Goal: Information Seeking & Learning: Learn about a topic

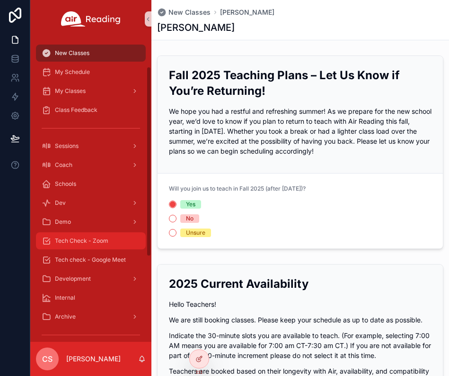
scroll to position [181, 0]
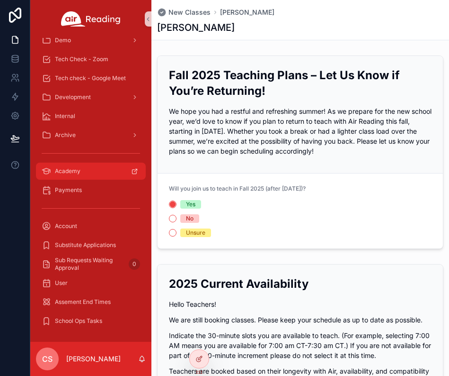
click at [90, 170] on div "Academy" at bounding box center [91, 170] width 99 height 15
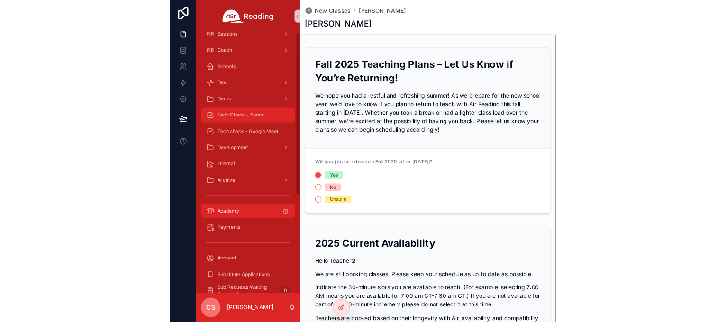
scroll to position [0, 0]
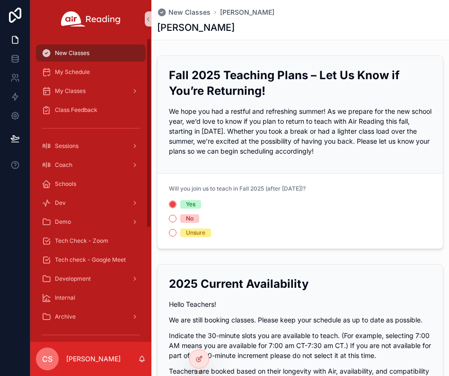
click at [90, 51] on div "New Classes" at bounding box center [91, 52] width 99 height 15
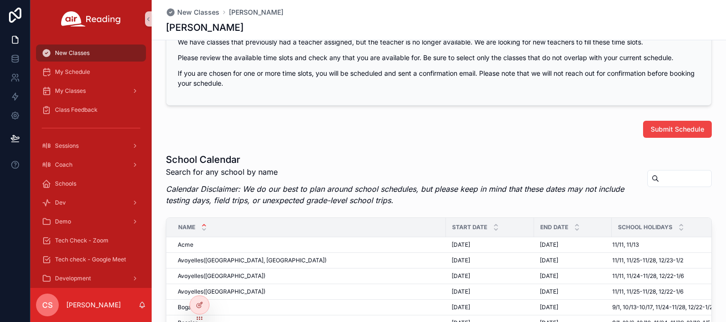
scroll to position [566, 0]
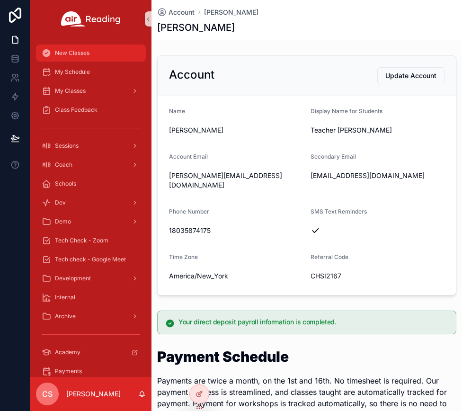
click at [64, 53] on span "New Classes" at bounding box center [72, 53] width 35 height 8
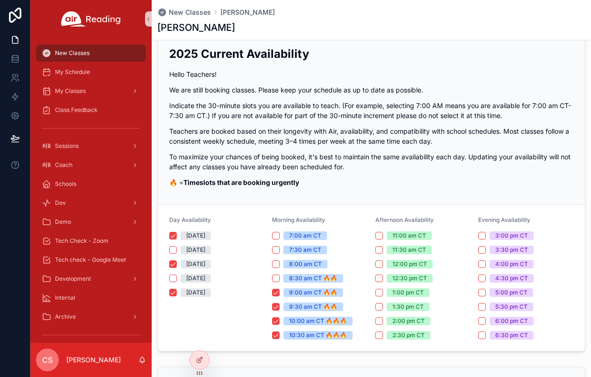
scroll to position [701, 0]
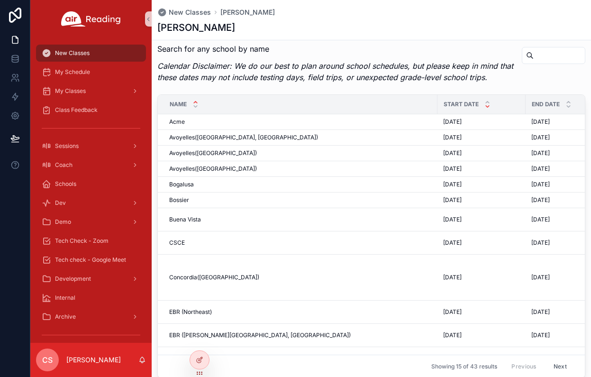
click at [462, 109] on icon "scrollable content" at bounding box center [487, 106] width 6 height 6
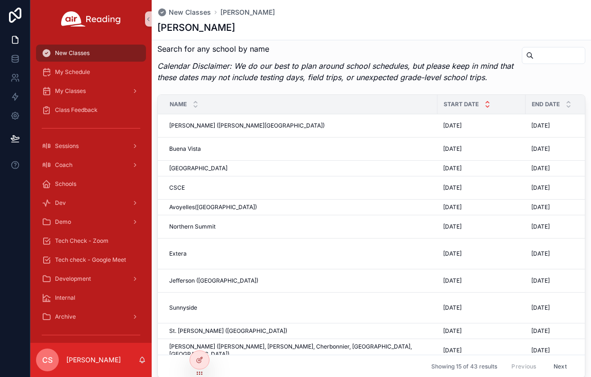
click at [462, 103] on icon "scrollable content" at bounding box center [486, 101] width 3 height 1
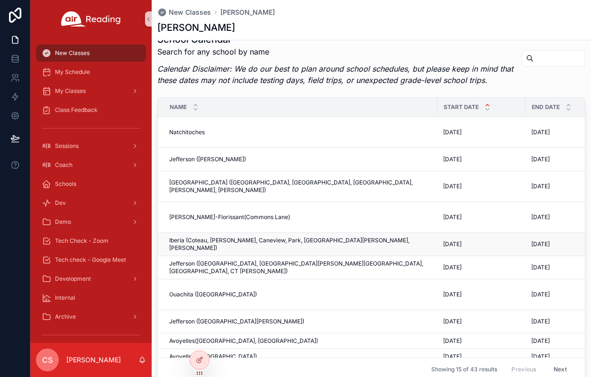
scroll to position [4, 0]
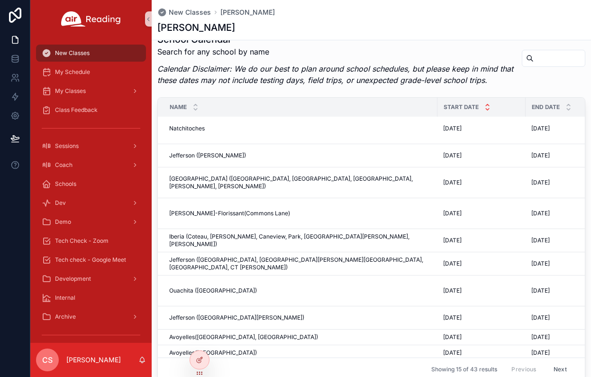
click at [462, 110] on icon "scrollable content" at bounding box center [486, 108] width 3 height 1
